Goal: Task Accomplishment & Management: Use online tool/utility

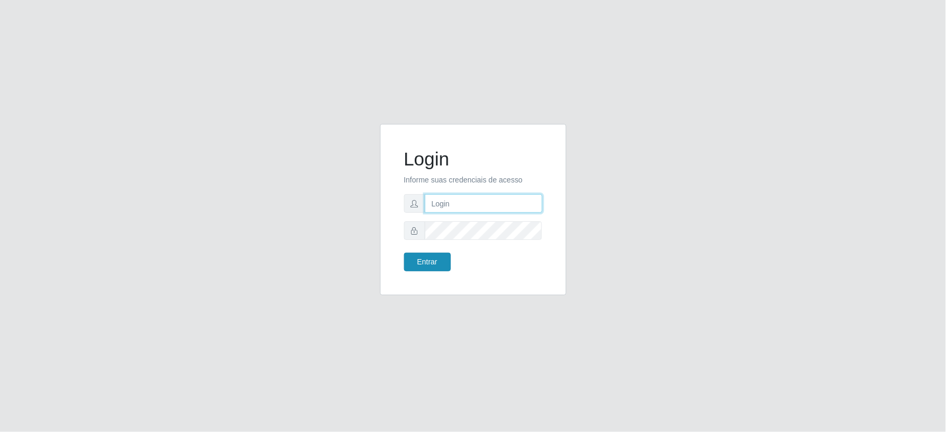
type input "[EMAIL_ADDRESS][DOMAIN_NAME]"
click at [430, 260] on button "Entrar" at bounding box center [427, 262] width 47 height 19
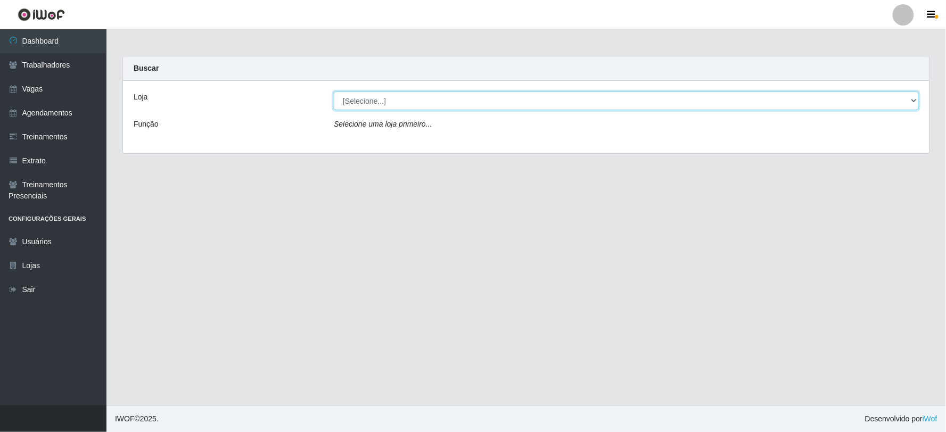
drag, startPoint x: 366, startPoint y: 97, endPoint x: 351, endPoint y: 105, distance: 16.2
click at [366, 97] on select "[Selecione...] SuperFácil Atacado - Vale do Sol" at bounding box center [626, 101] width 585 height 19
select select "502"
click at [334, 92] on select "[Selecione...] SuperFácil Atacado - Vale do Sol" at bounding box center [626, 101] width 585 height 19
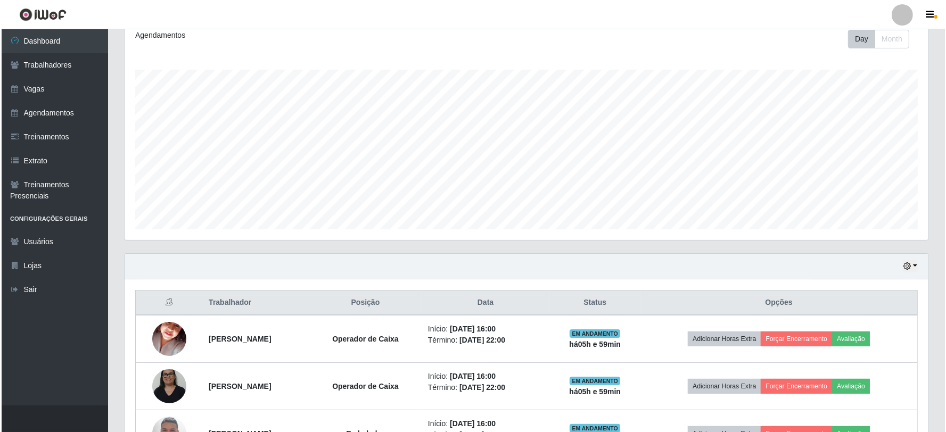
scroll to position [227, 0]
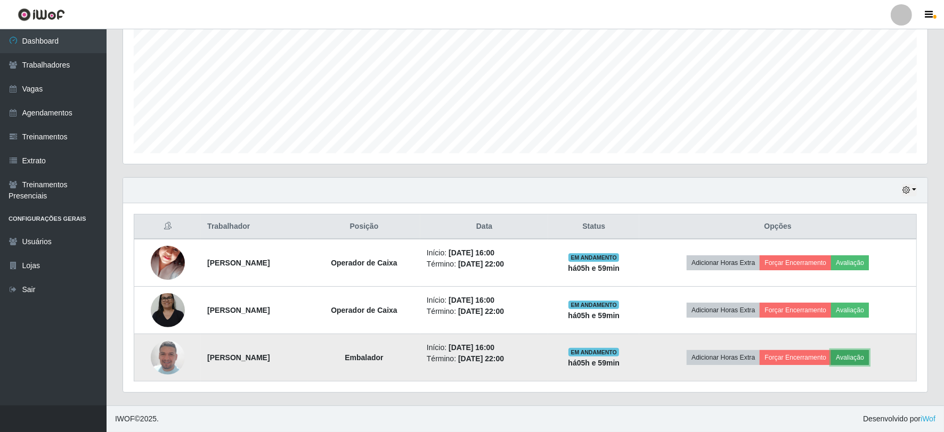
click at [869, 355] on button "Avaliação" at bounding box center [850, 357] width 38 height 15
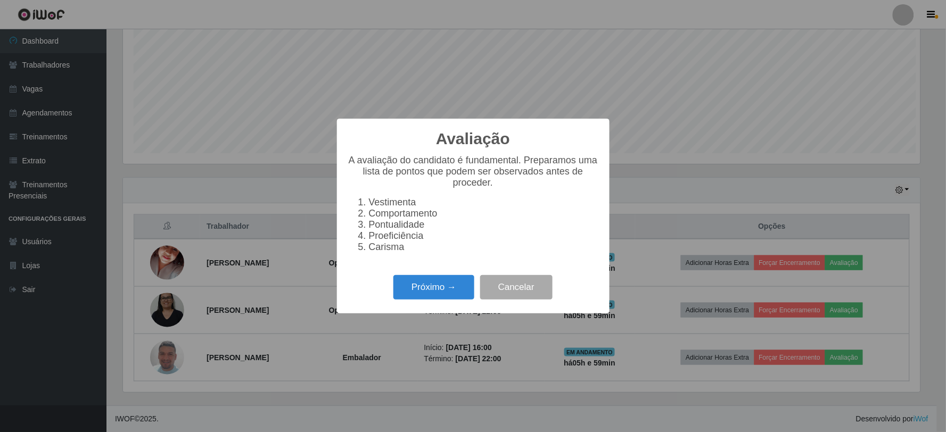
scroll to position [220, 797]
click at [423, 293] on button "Próximo →" at bounding box center [434, 287] width 81 height 25
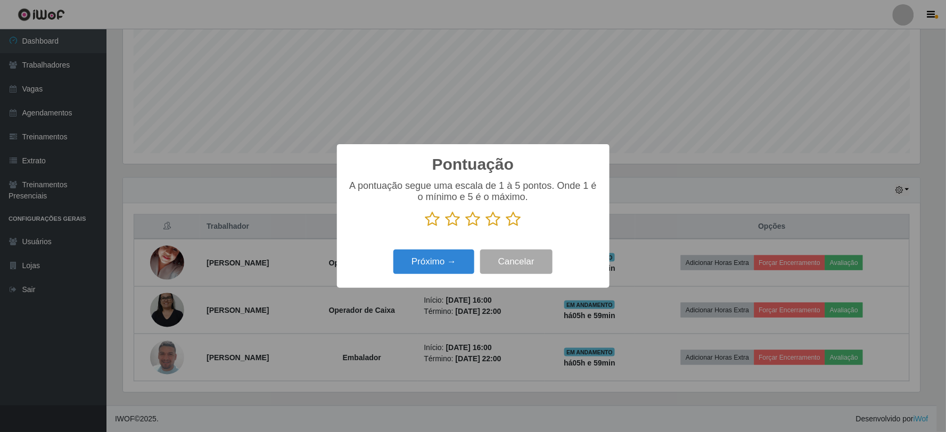
scroll to position [532284, 531707]
click at [518, 220] on icon at bounding box center [513, 219] width 15 height 16
click at [506, 227] on input "radio" at bounding box center [506, 227] width 0 height 0
click at [450, 265] on button "Próximo →" at bounding box center [434, 262] width 81 height 25
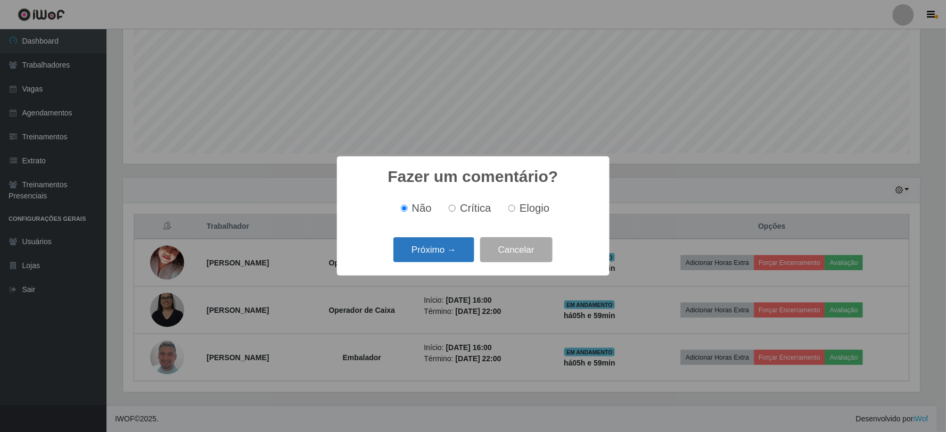
click at [451, 249] on button "Próximo →" at bounding box center [434, 249] width 81 height 25
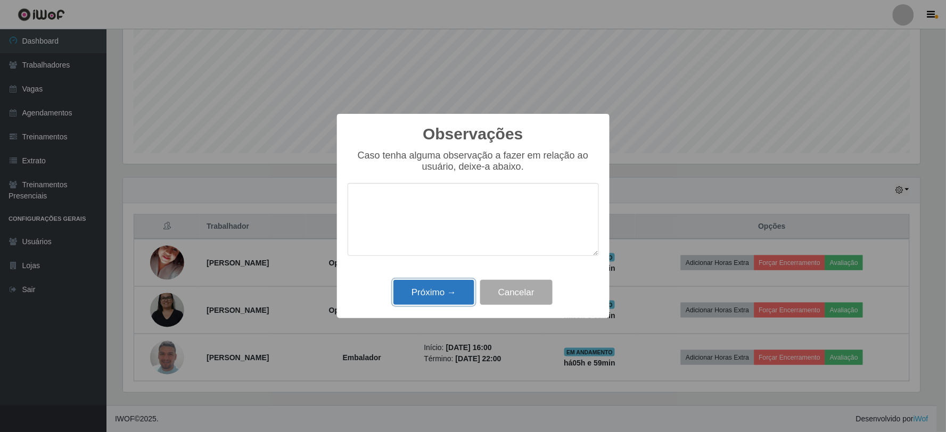
click at [445, 283] on button "Próximo →" at bounding box center [434, 292] width 81 height 25
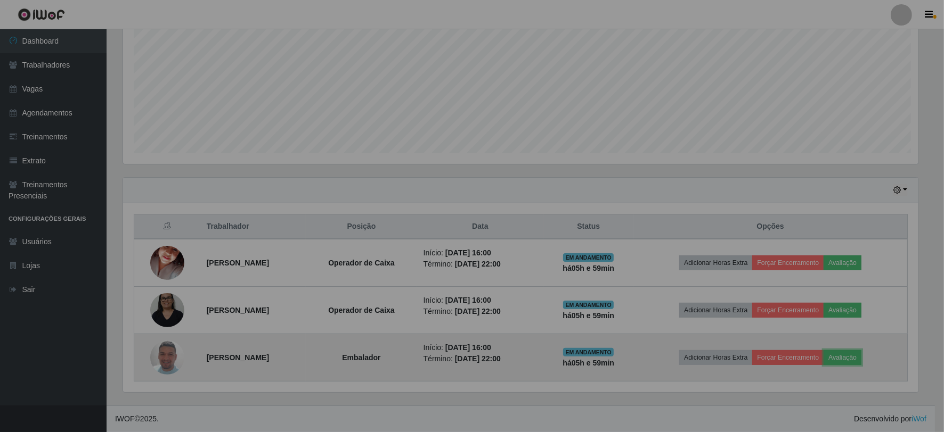
scroll to position [220, 804]
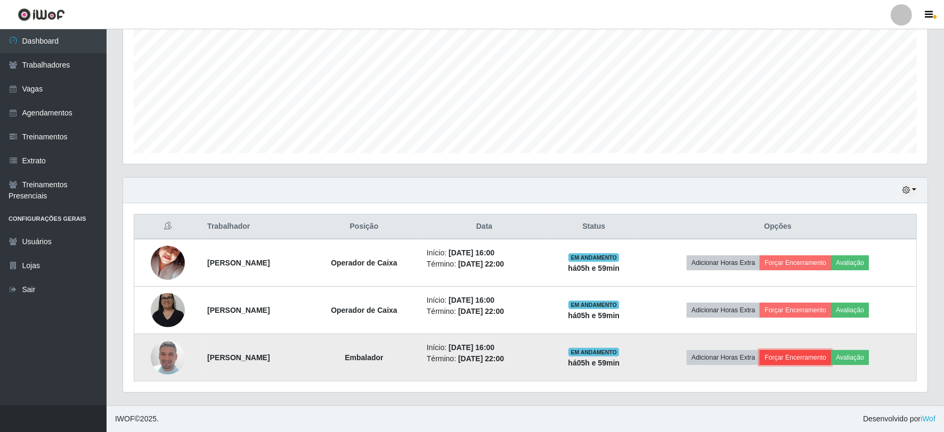
click at [797, 361] on button "Forçar Encerramento" at bounding box center [794, 357] width 71 height 15
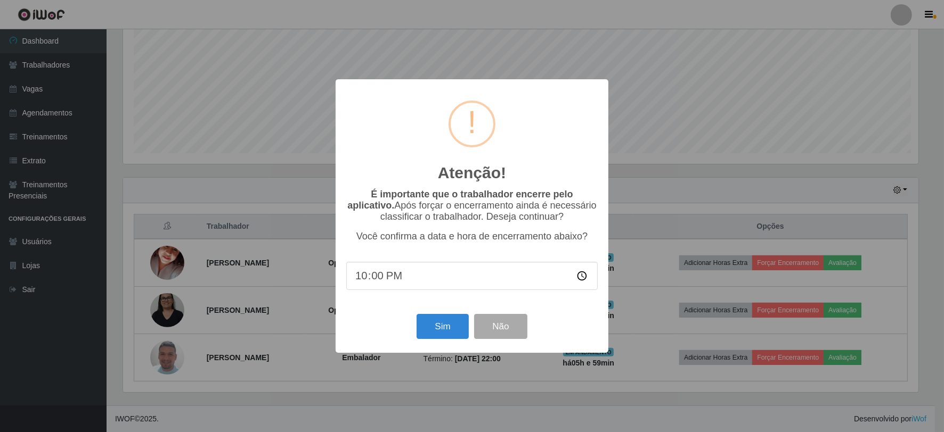
scroll to position [220, 797]
click at [437, 326] on button "Sim" at bounding box center [444, 326] width 52 height 25
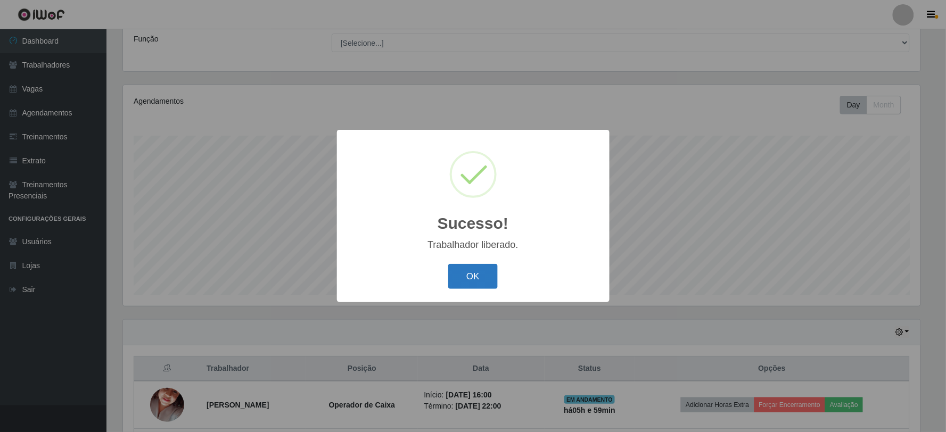
click at [485, 271] on button "OK" at bounding box center [473, 276] width 50 height 25
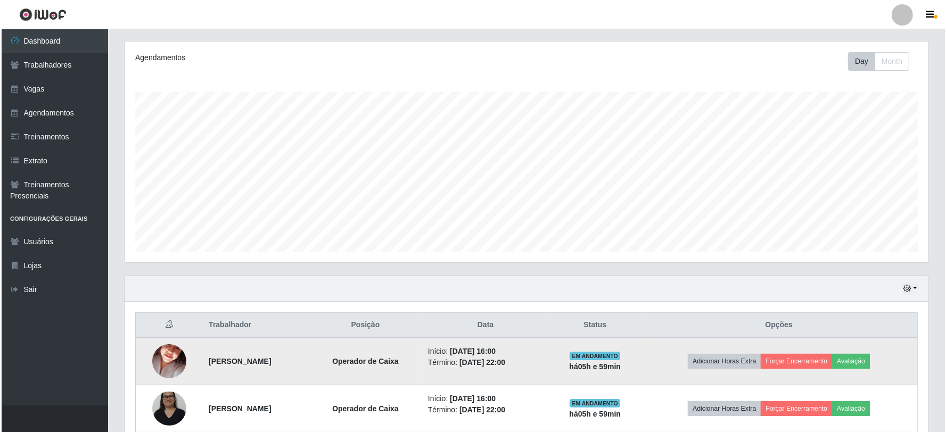
scroll to position [180, 0]
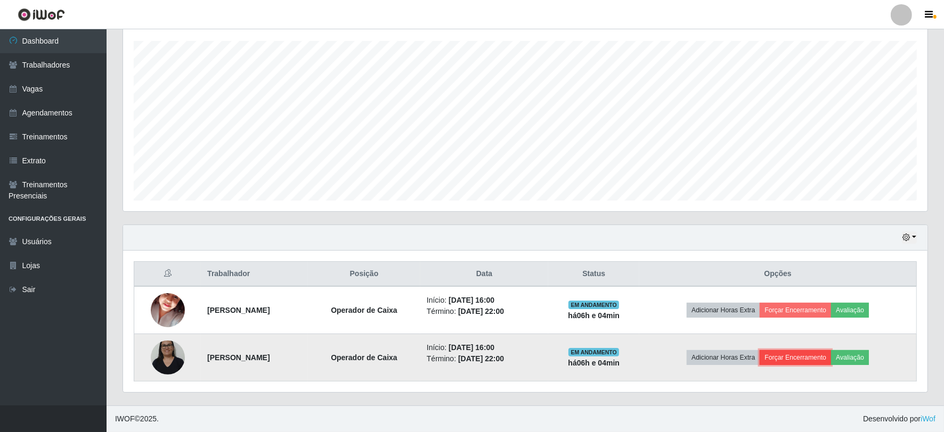
click at [796, 358] on button "Forçar Encerramento" at bounding box center [794, 357] width 71 height 15
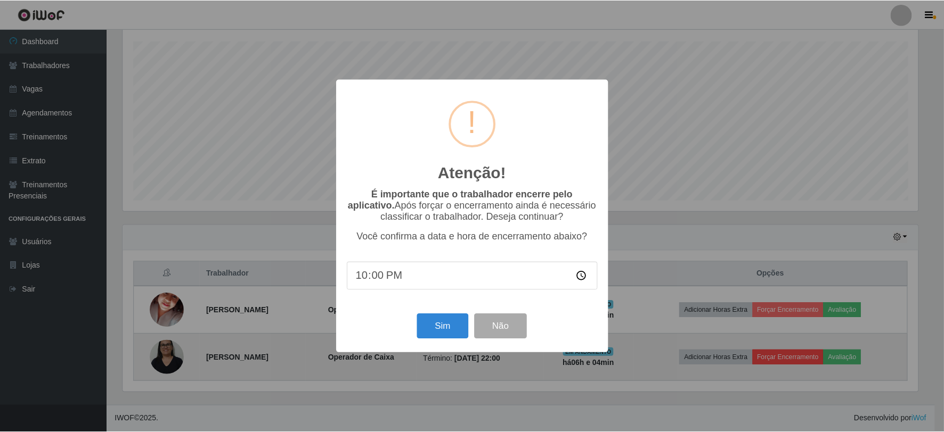
scroll to position [220, 797]
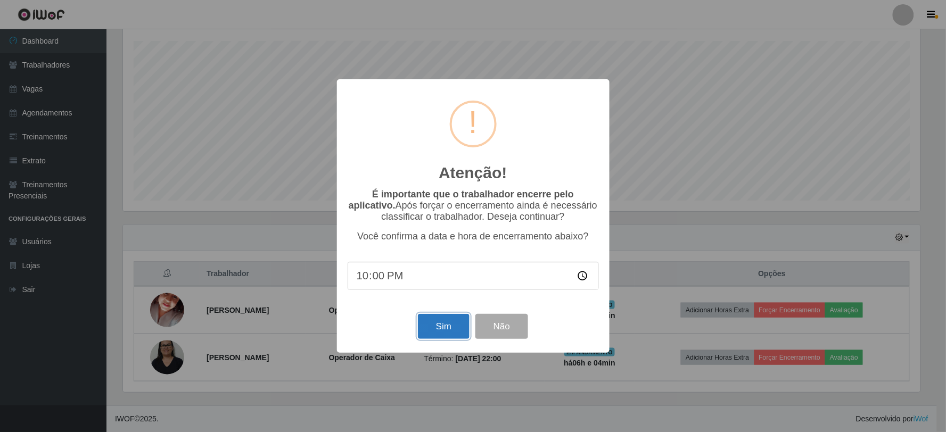
click at [433, 326] on button "Sim" at bounding box center [444, 326] width 52 height 25
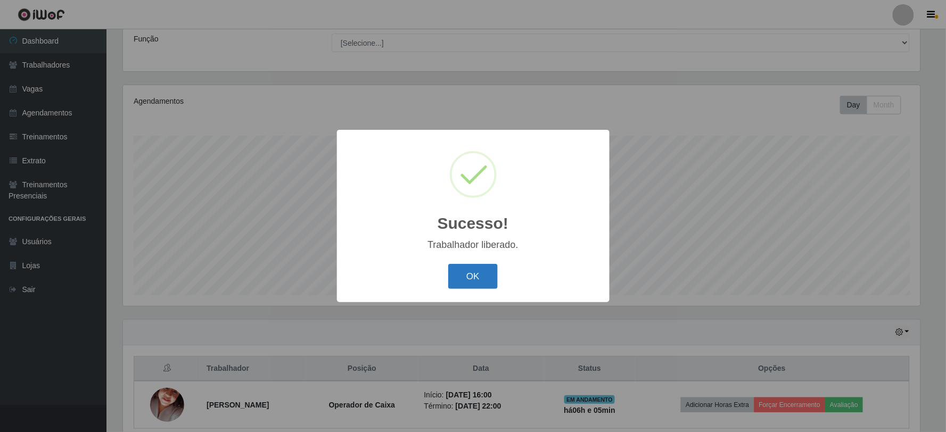
click at [460, 274] on button "OK" at bounding box center [473, 276] width 50 height 25
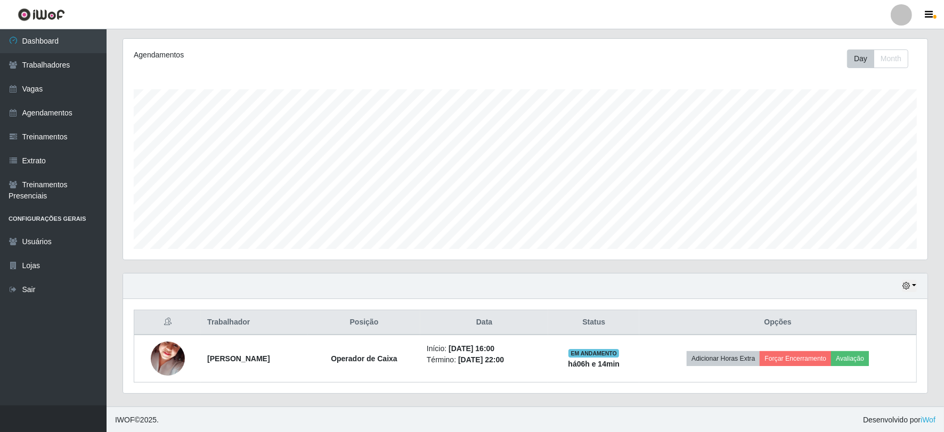
scroll to position [132, 0]
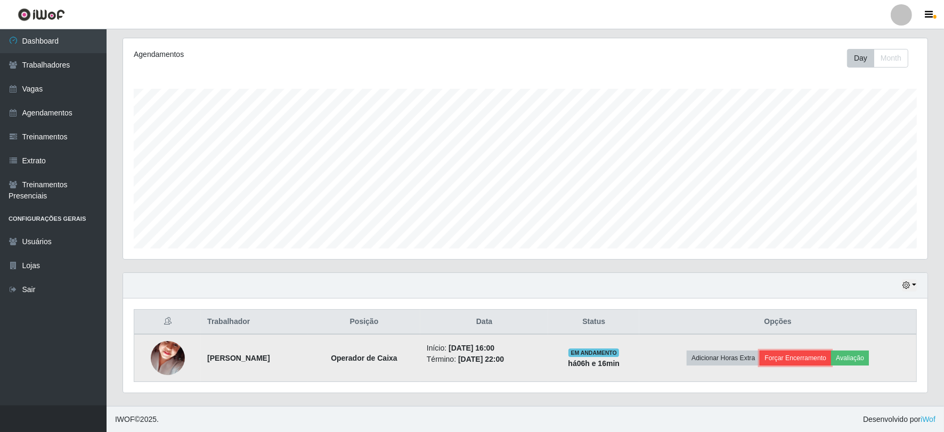
click at [827, 358] on button "Forçar Encerramento" at bounding box center [794, 358] width 71 height 15
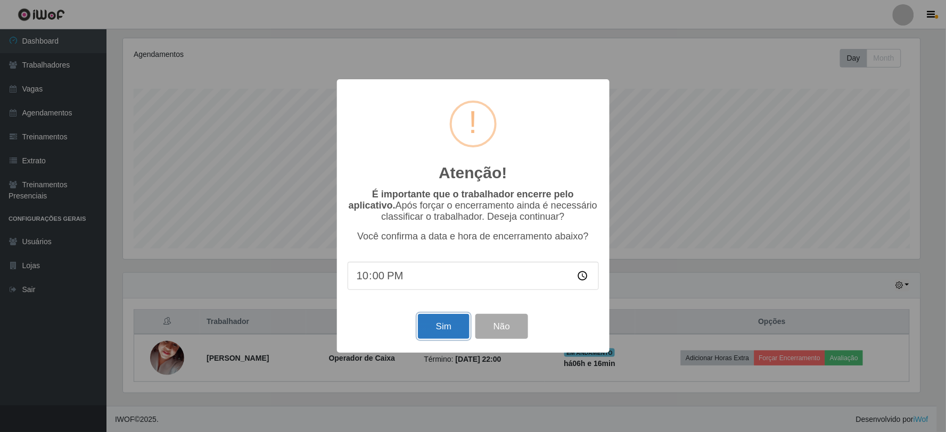
click at [453, 326] on button "Sim" at bounding box center [444, 326] width 52 height 25
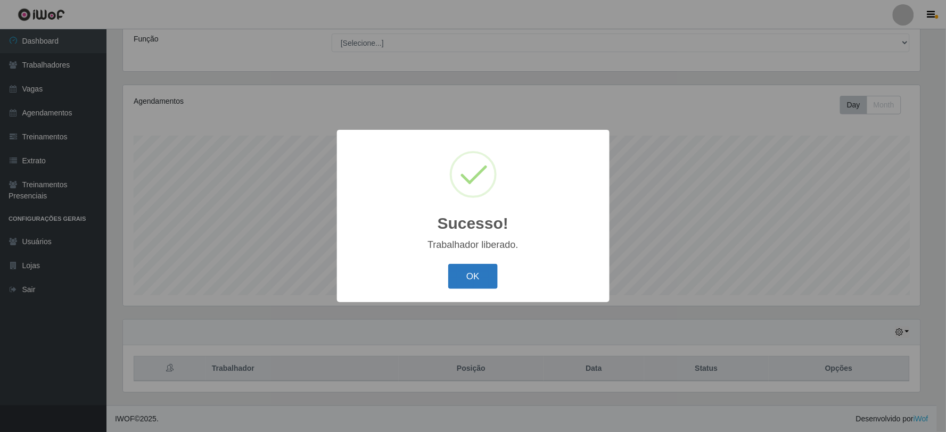
click at [468, 265] on button "OK" at bounding box center [473, 276] width 50 height 25
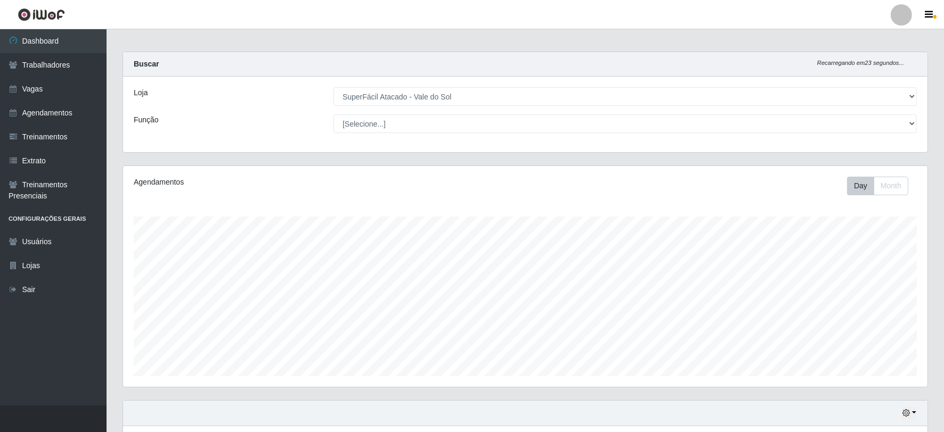
scroll to position [0, 0]
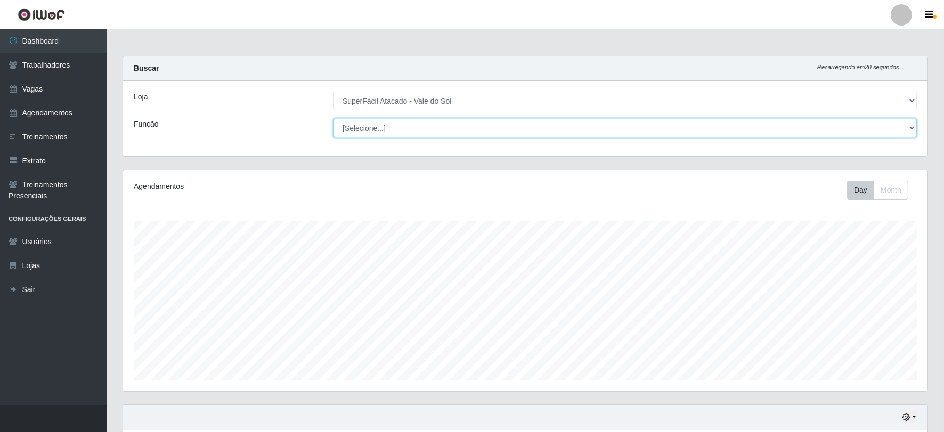
click at [396, 127] on select "[Selecione...] Embalador Embalador + Embalador ++ Operador de Caixa Operador de…" at bounding box center [624, 128] width 583 height 19
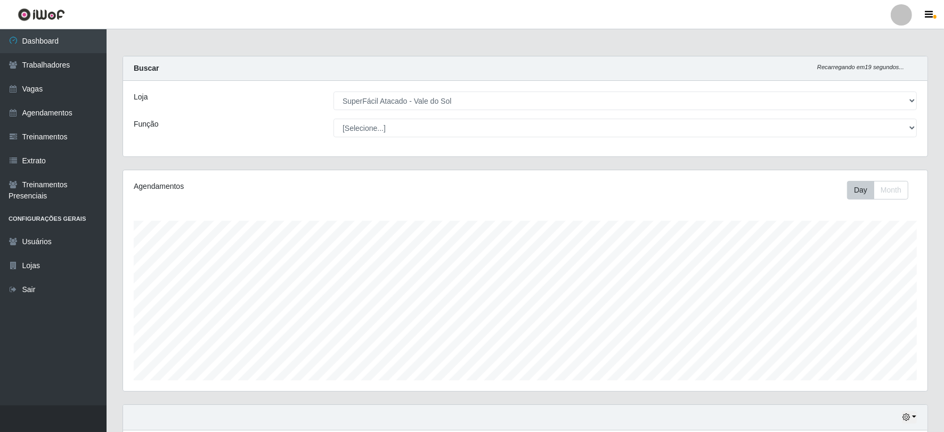
click at [275, 116] on div "Loja [Selecione...] SuperFácil Atacado - Vale do Sol Função [Selecione...] Emba…" at bounding box center [525, 119] width 804 height 76
